Goal: Information Seeking & Learning: Learn about a topic

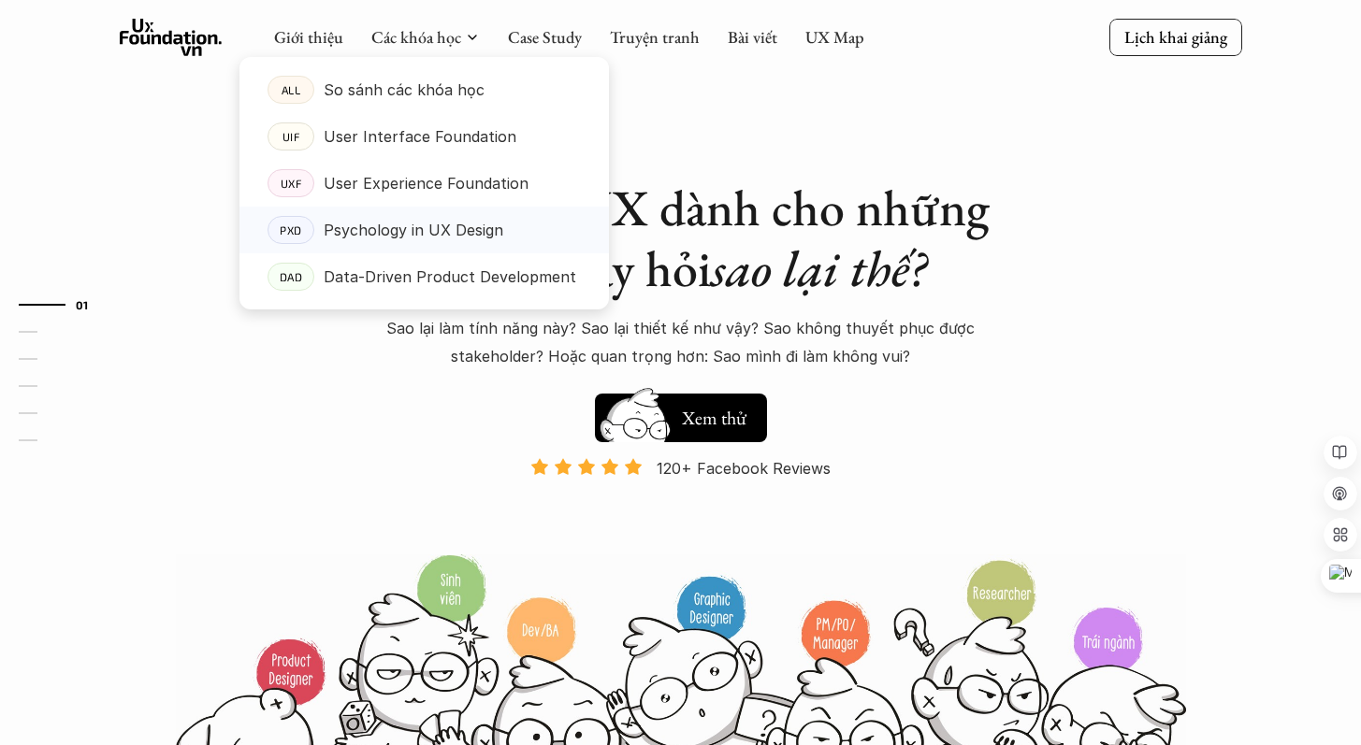
click at [452, 240] on p "Psychology in UX Design" at bounding box center [414, 230] width 180 height 28
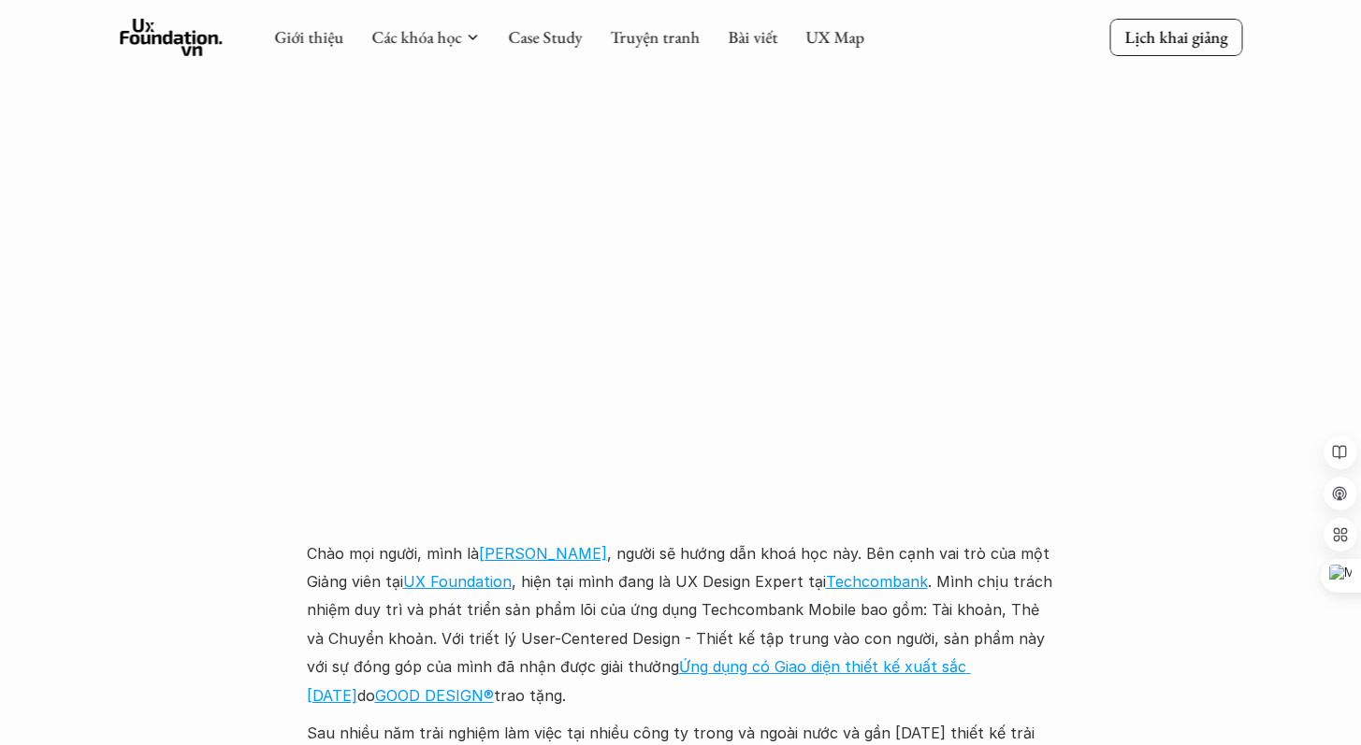
scroll to position [3085, 0]
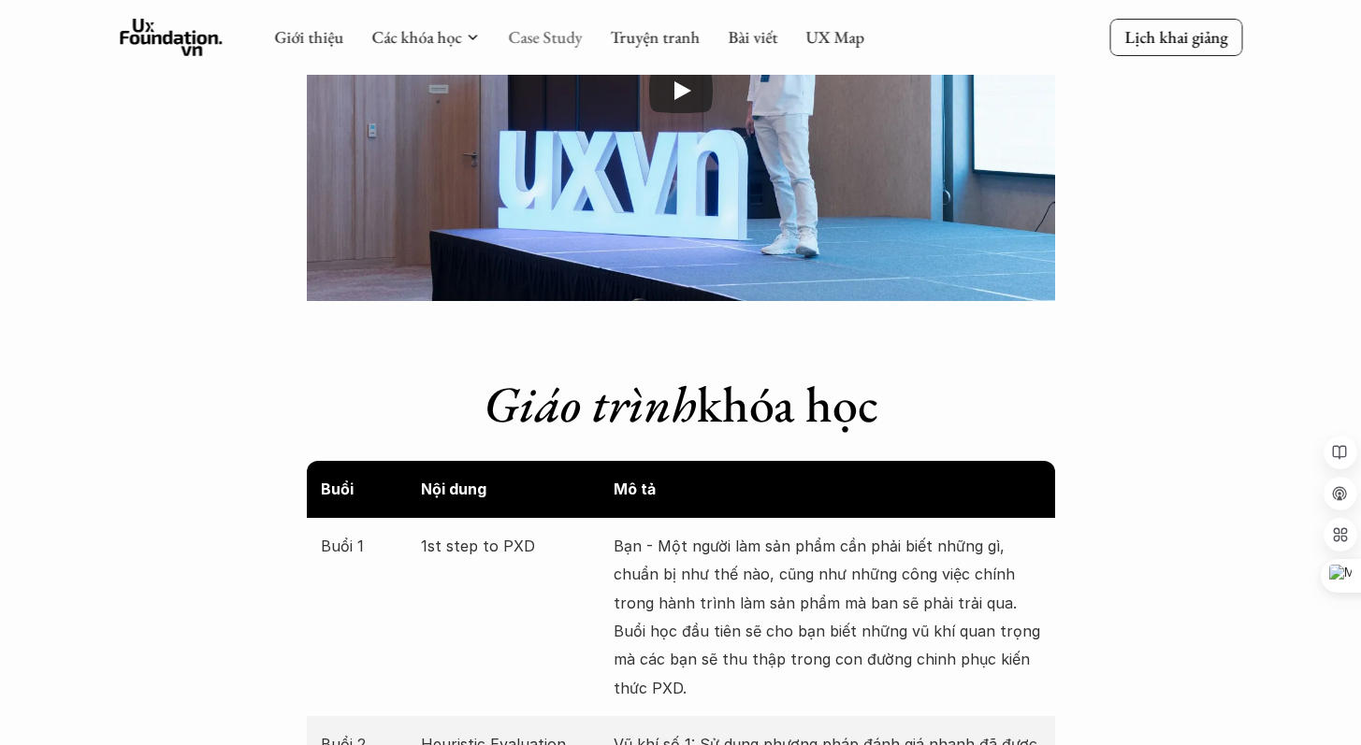
click at [540, 36] on link "Case Study" at bounding box center [545, 37] width 74 height 22
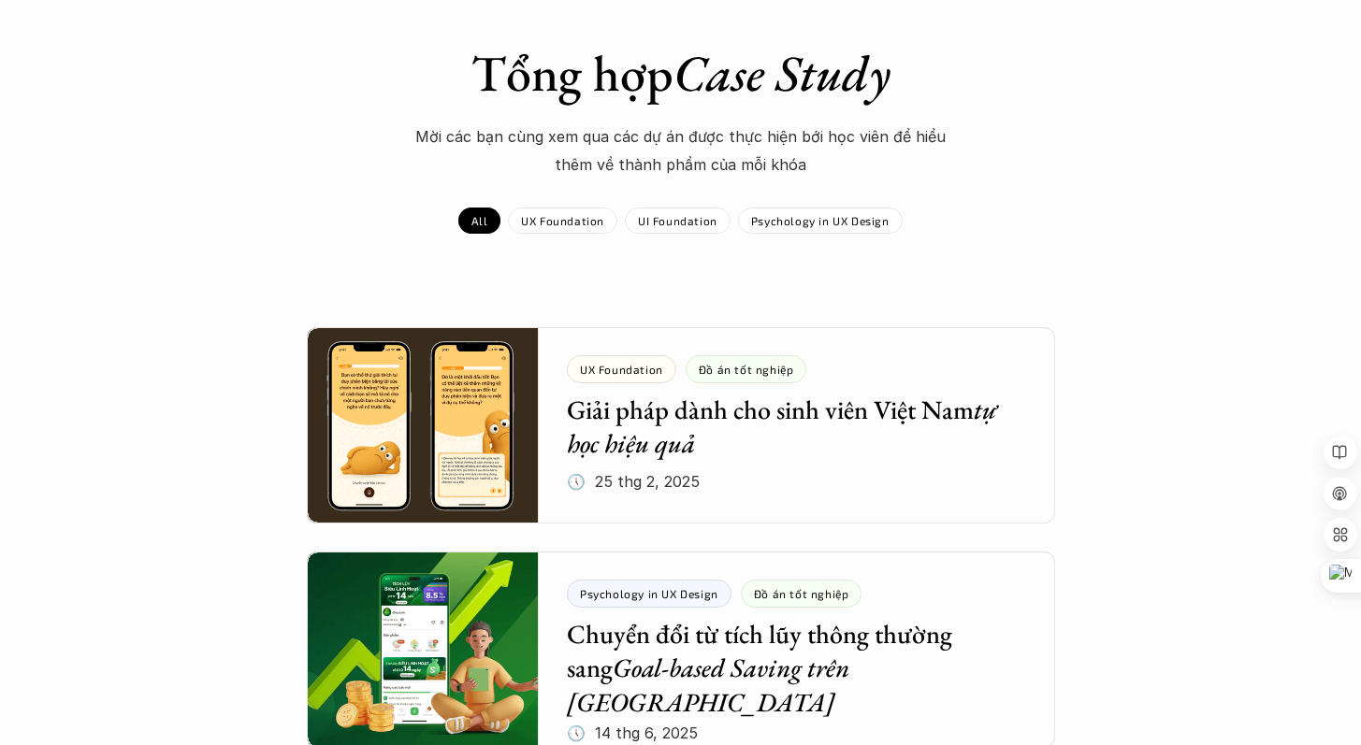
scroll to position [122, 0]
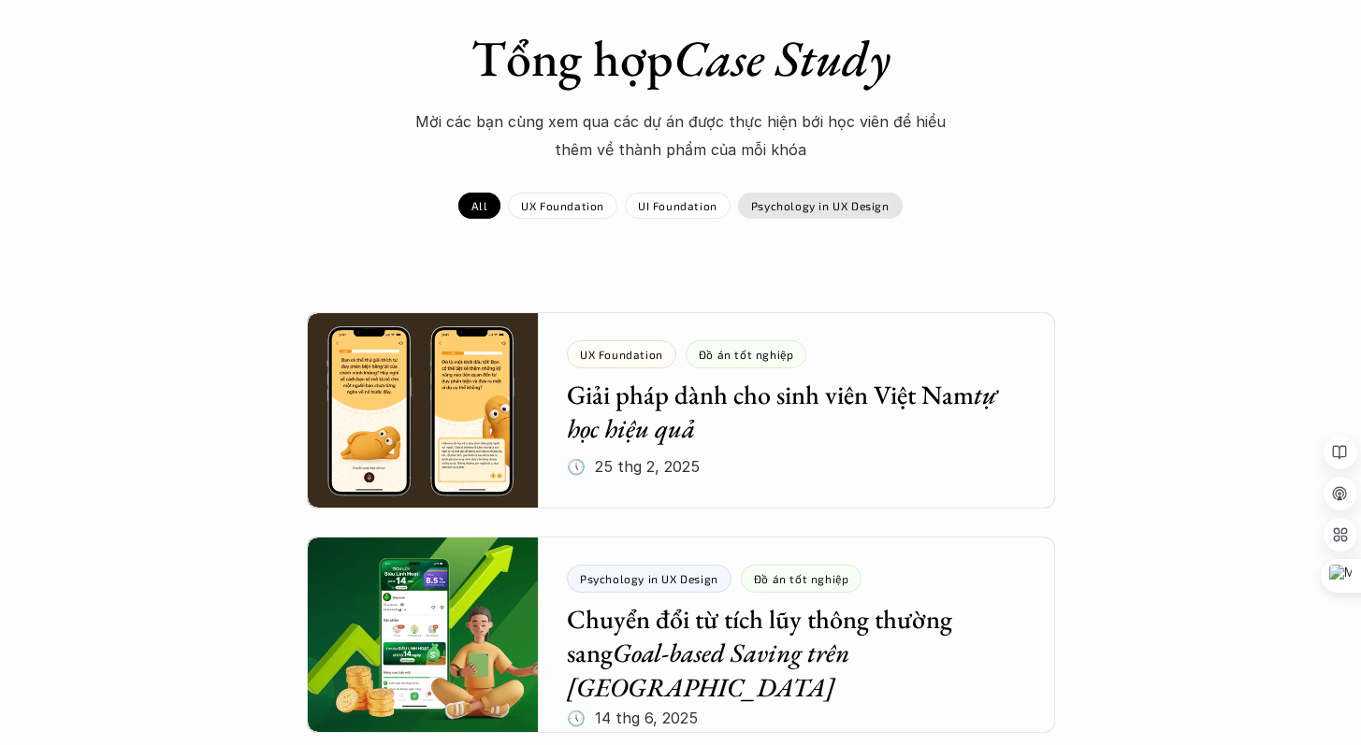
click at [866, 201] on p "Psychology in UX Design" at bounding box center [820, 205] width 138 height 13
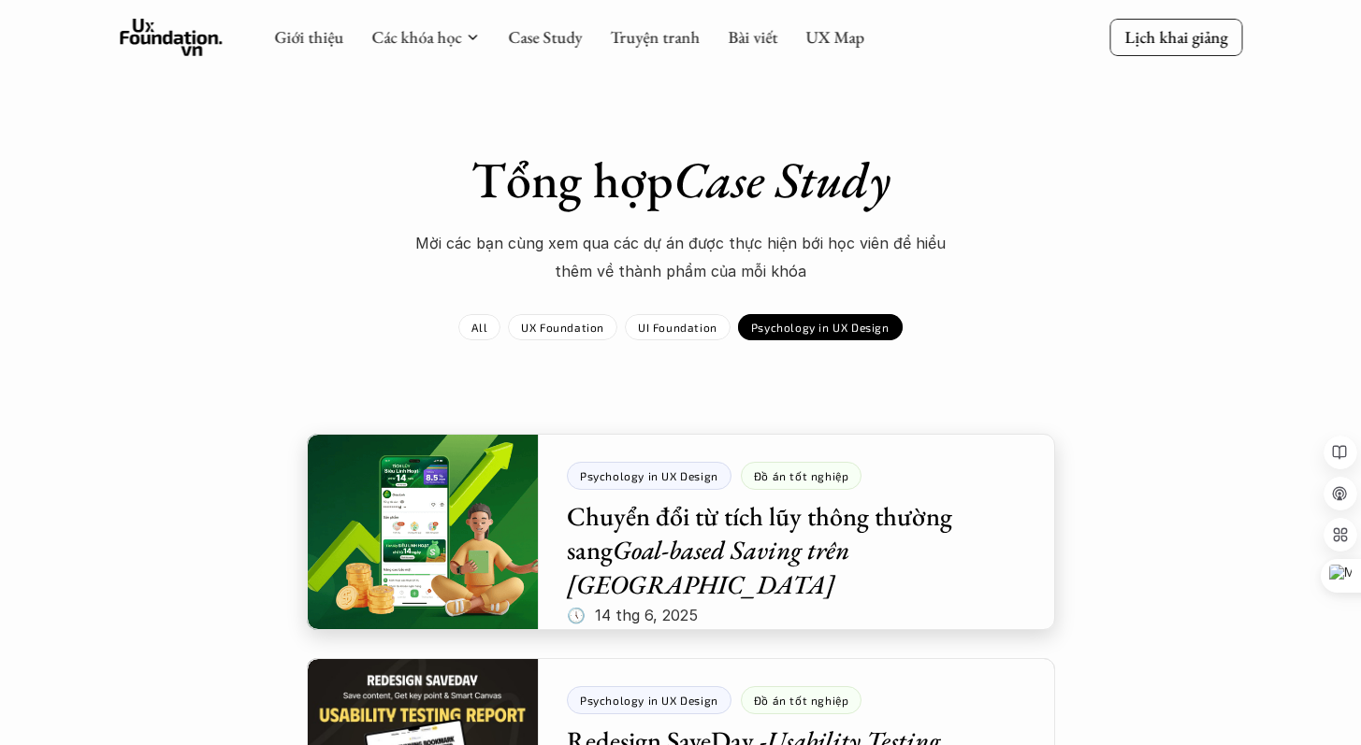
click at [833, 530] on div at bounding box center [681, 532] width 748 height 196
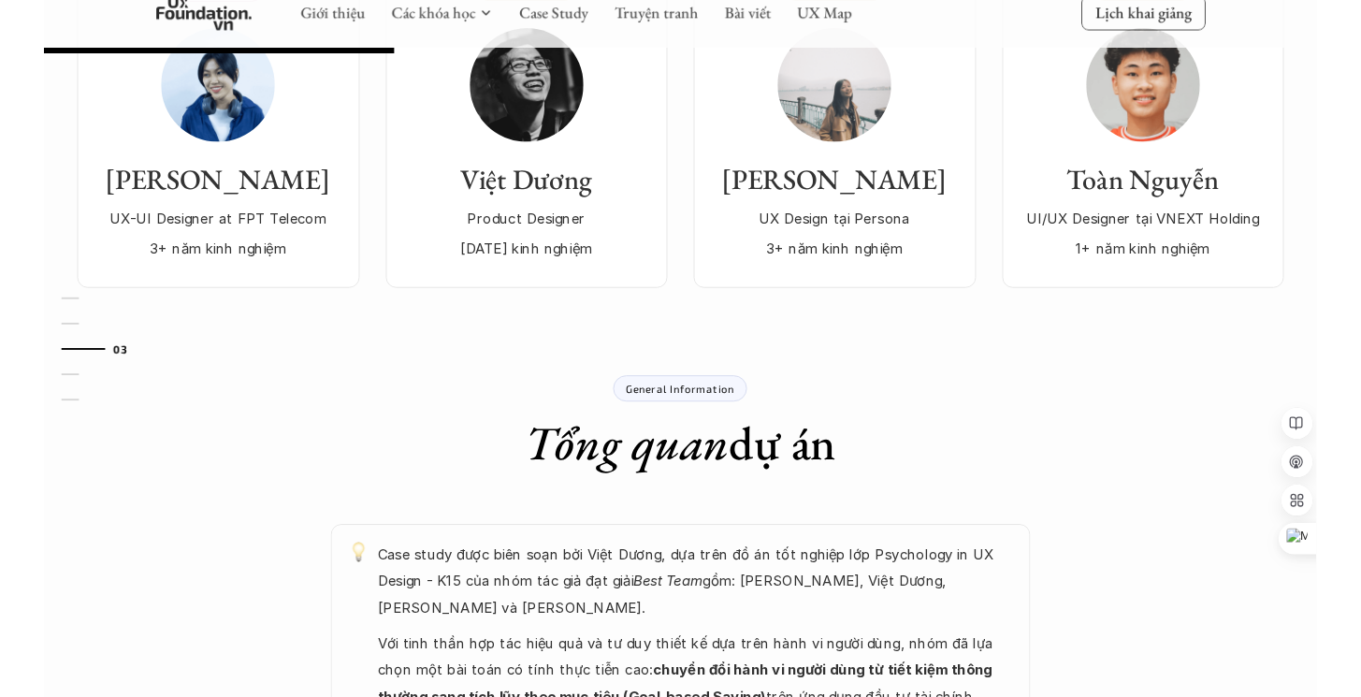
scroll to position [598, 0]
